Goal: Find contact information: Obtain details needed to contact an individual or organization

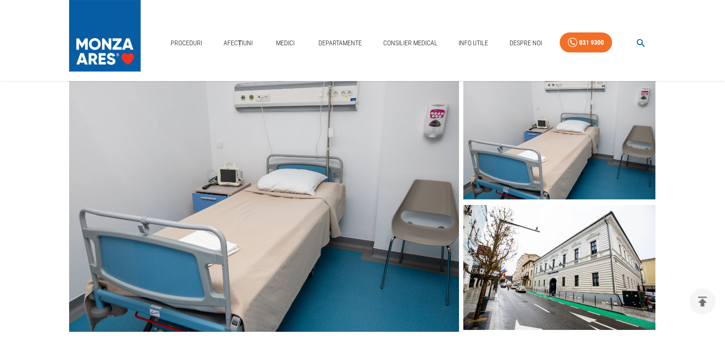
scroll to position [143, 0]
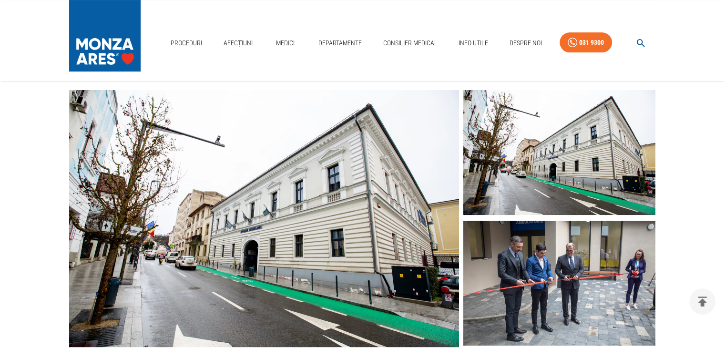
click at [606, 280] on img at bounding box center [559, 283] width 192 height 125
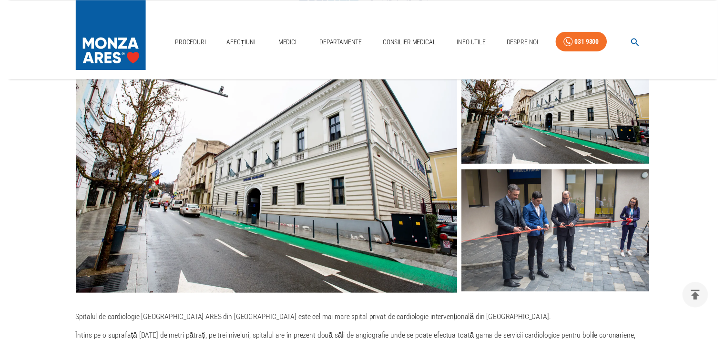
scroll to position [0, 0]
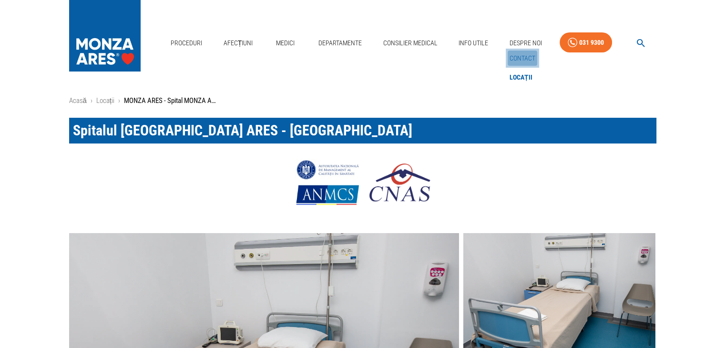
click at [519, 60] on link "Contact" at bounding box center [523, 59] width 30 height 16
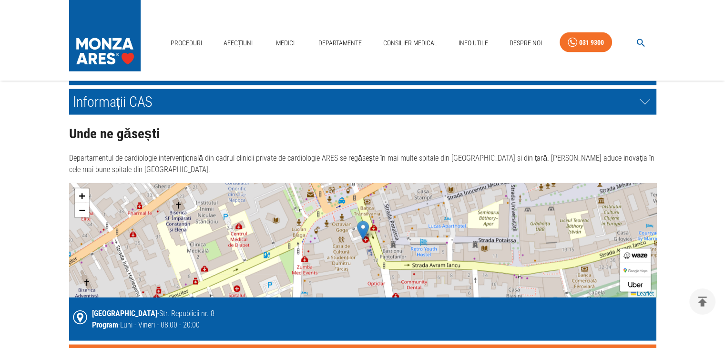
scroll to position [1860, 0]
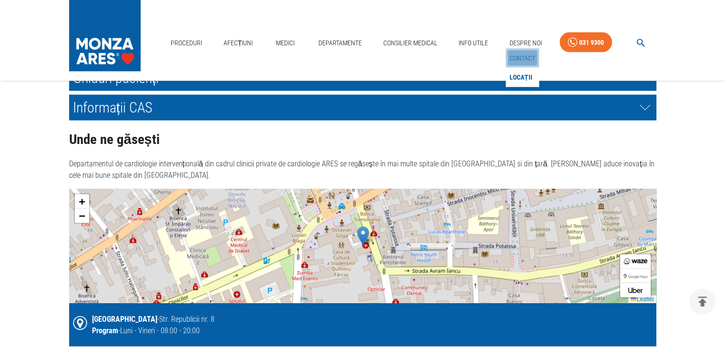
click at [516, 56] on link "Contact" at bounding box center [523, 59] width 30 height 16
